Goal: Transaction & Acquisition: Book appointment/travel/reservation

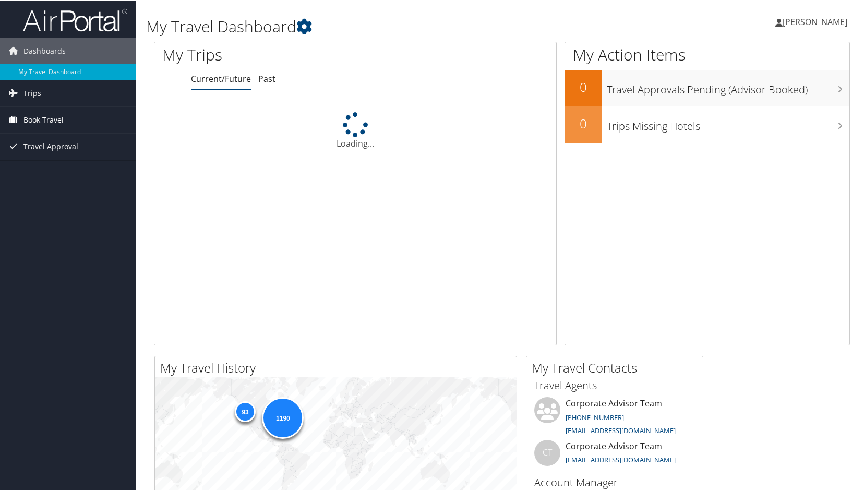
click at [52, 117] on span "Book Travel" at bounding box center [43, 119] width 40 height 26
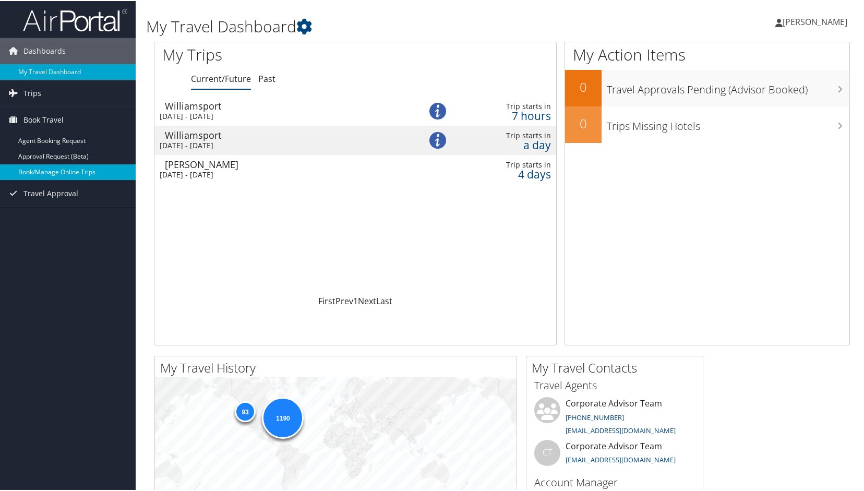
click at [52, 168] on link "Book/Manage Online Trips" at bounding box center [68, 171] width 136 height 16
